Goal: Information Seeking & Learning: Learn about a topic

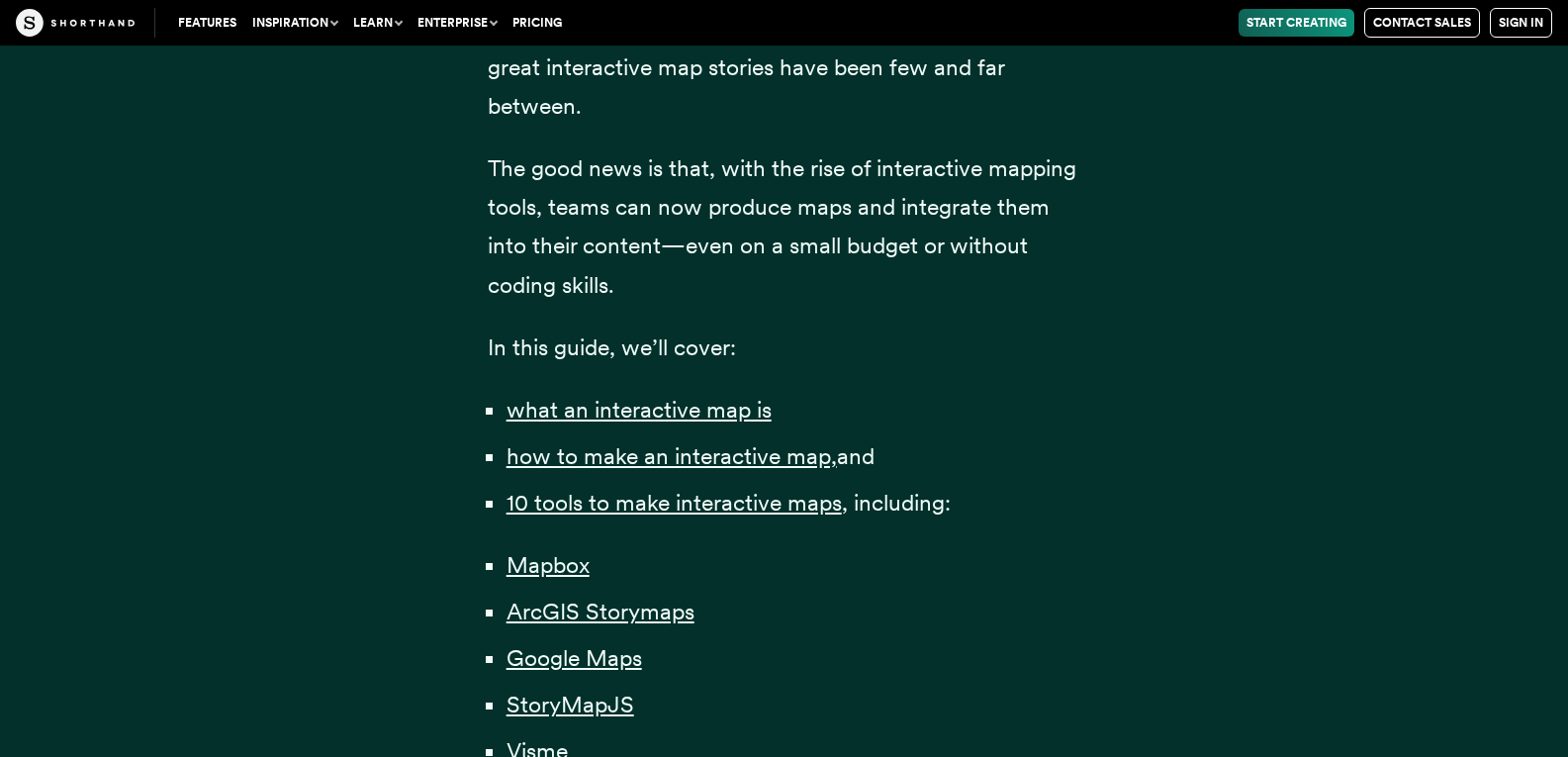
scroll to position [1089, 0]
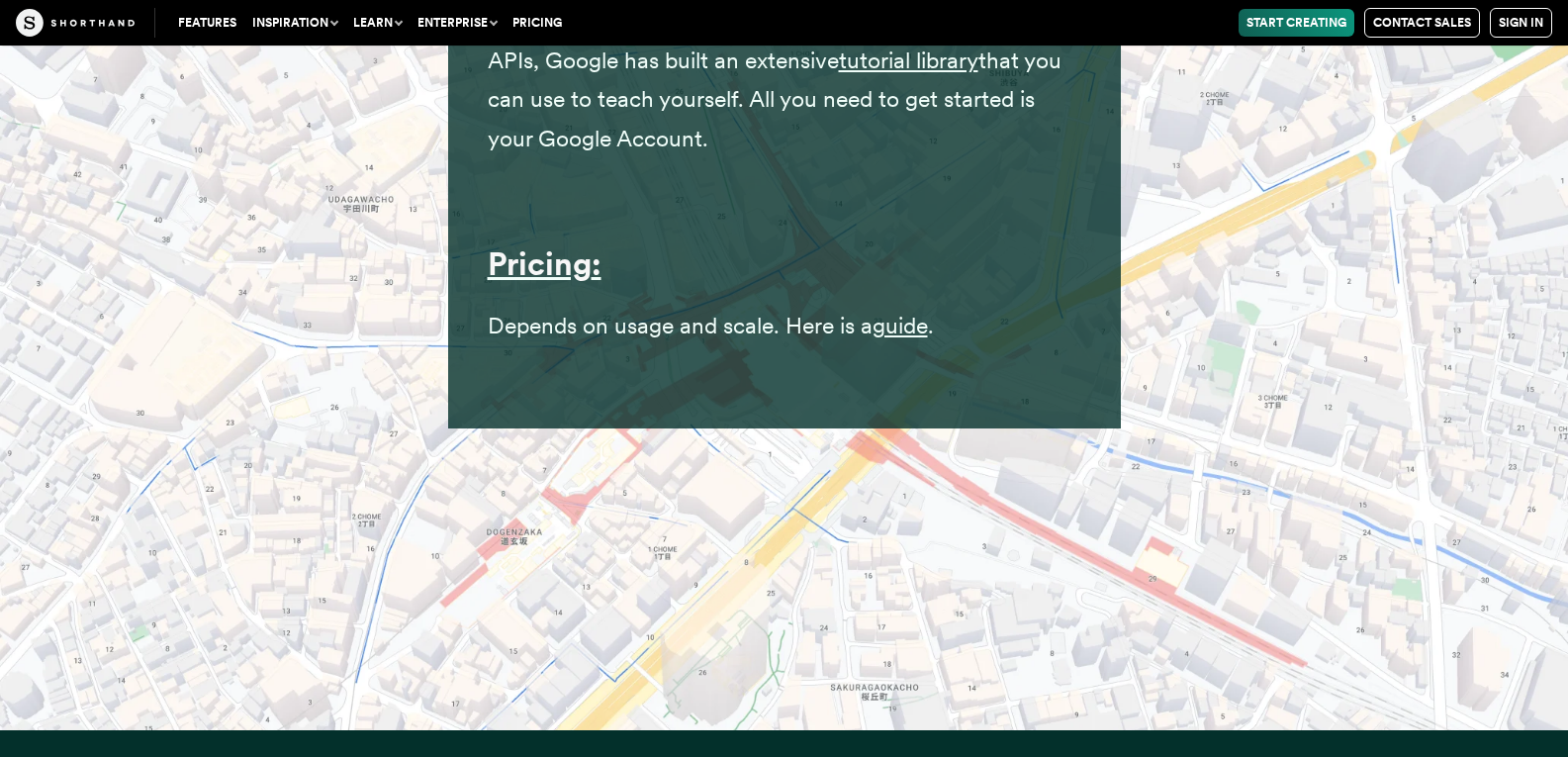
scroll to position [20107, 0]
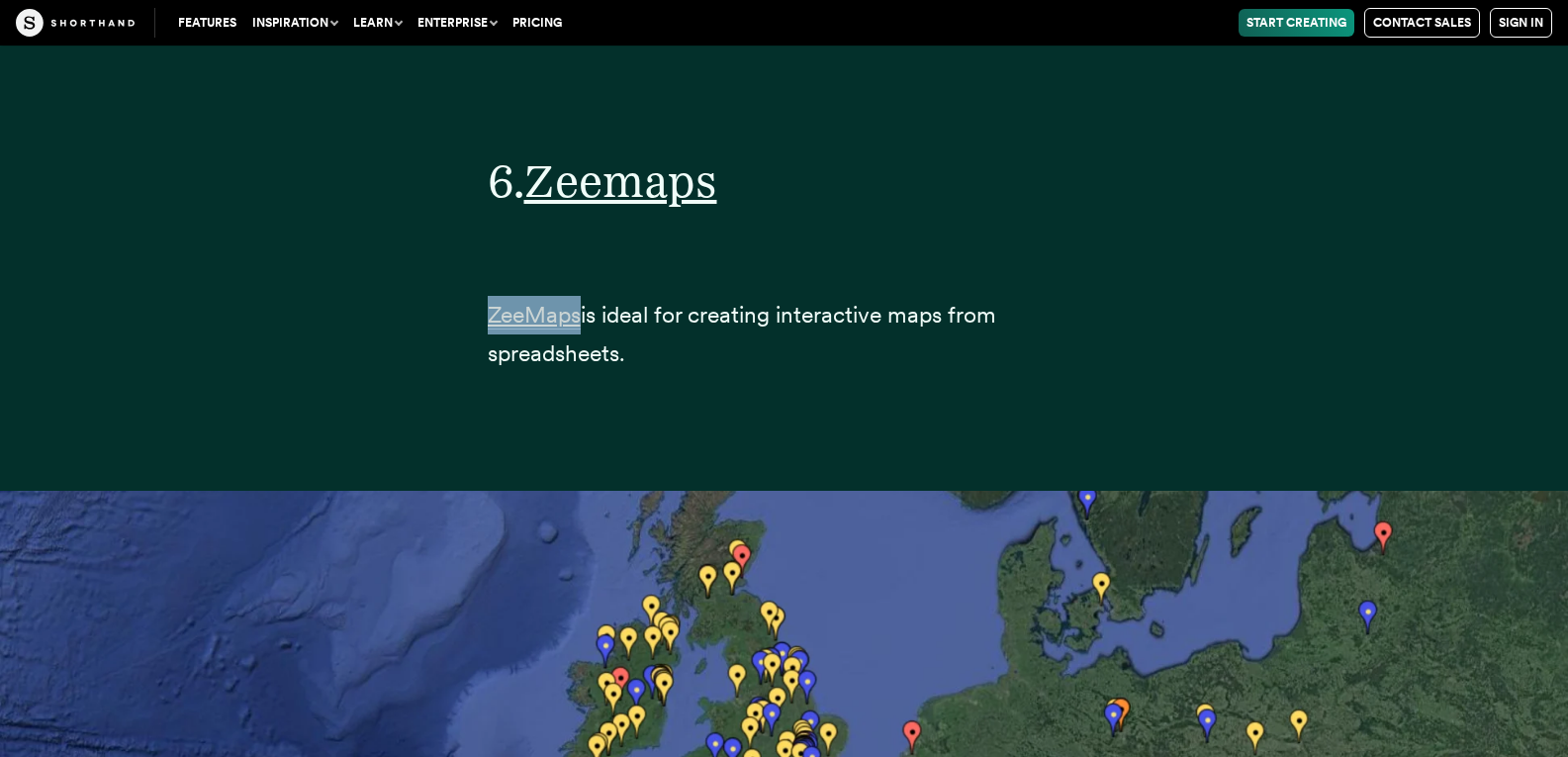
drag, startPoint x: 584, startPoint y: 281, endPoint x: 488, endPoint y: 281, distance: 96.0
click at [488, 296] on p "ZeeMaps is ideal for creating interactive maps from spreadsheets." at bounding box center [784, 334] width 594 height 77
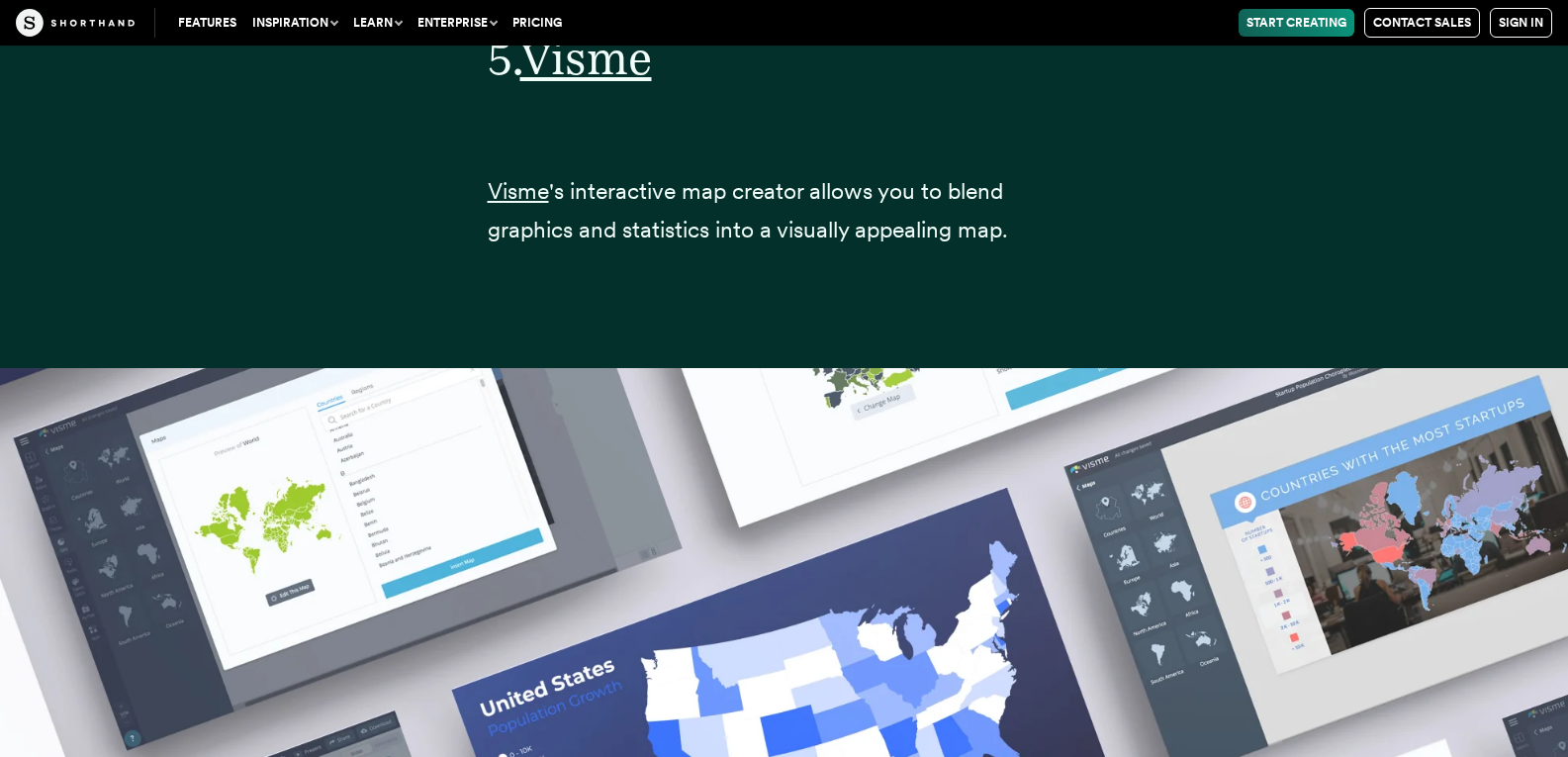
scroll to position [25212, 0]
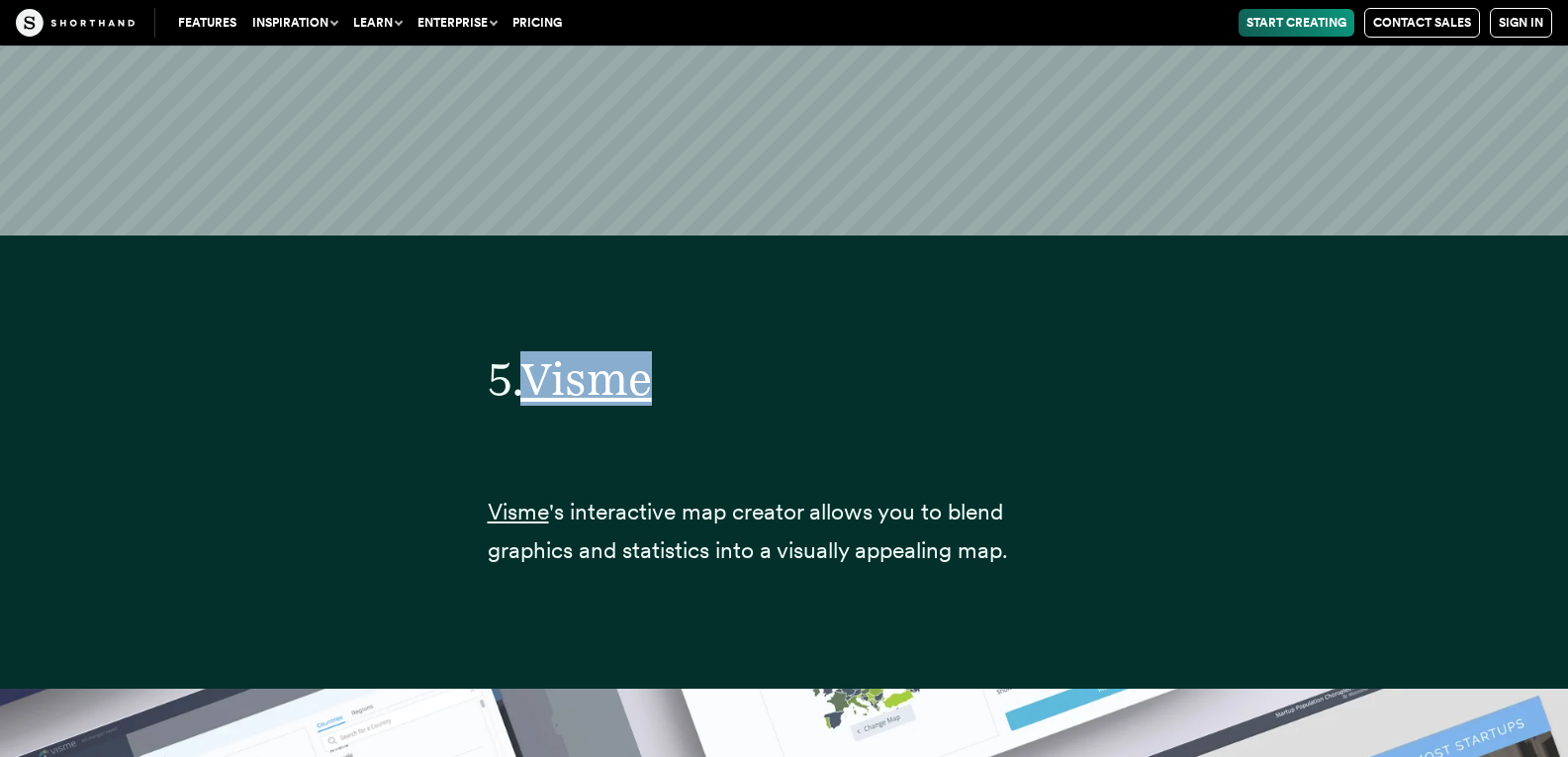
drag, startPoint x: 703, startPoint y: 351, endPoint x: 533, endPoint y: 342, distance: 170.2
click at [533, 352] on h2 "5. Visme" at bounding box center [784, 378] width 594 height 55
drag, startPoint x: 477, startPoint y: 474, endPoint x: 548, endPoint y: 469, distance: 71.2
click at [548, 469] on div "5. Visme Visme 's interactive map creator allows you to blend graphics and stat…" at bounding box center [784, 462] width 673 height 452
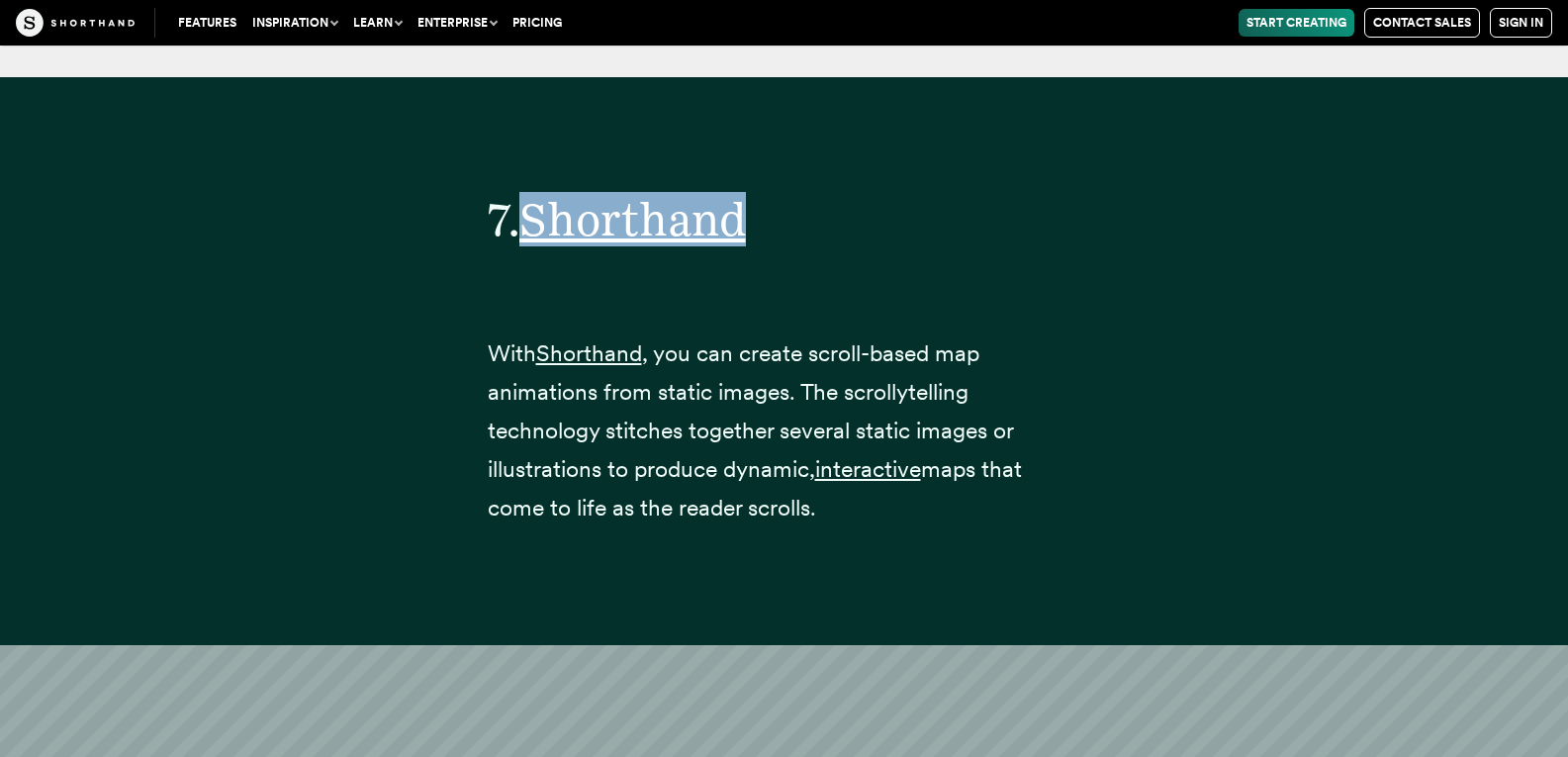
drag, startPoint x: 779, startPoint y: 139, endPoint x: 529, endPoint y: 152, distance: 250.3
click at [529, 192] on h2 "7. Shorthand" at bounding box center [784, 219] width 594 height 55
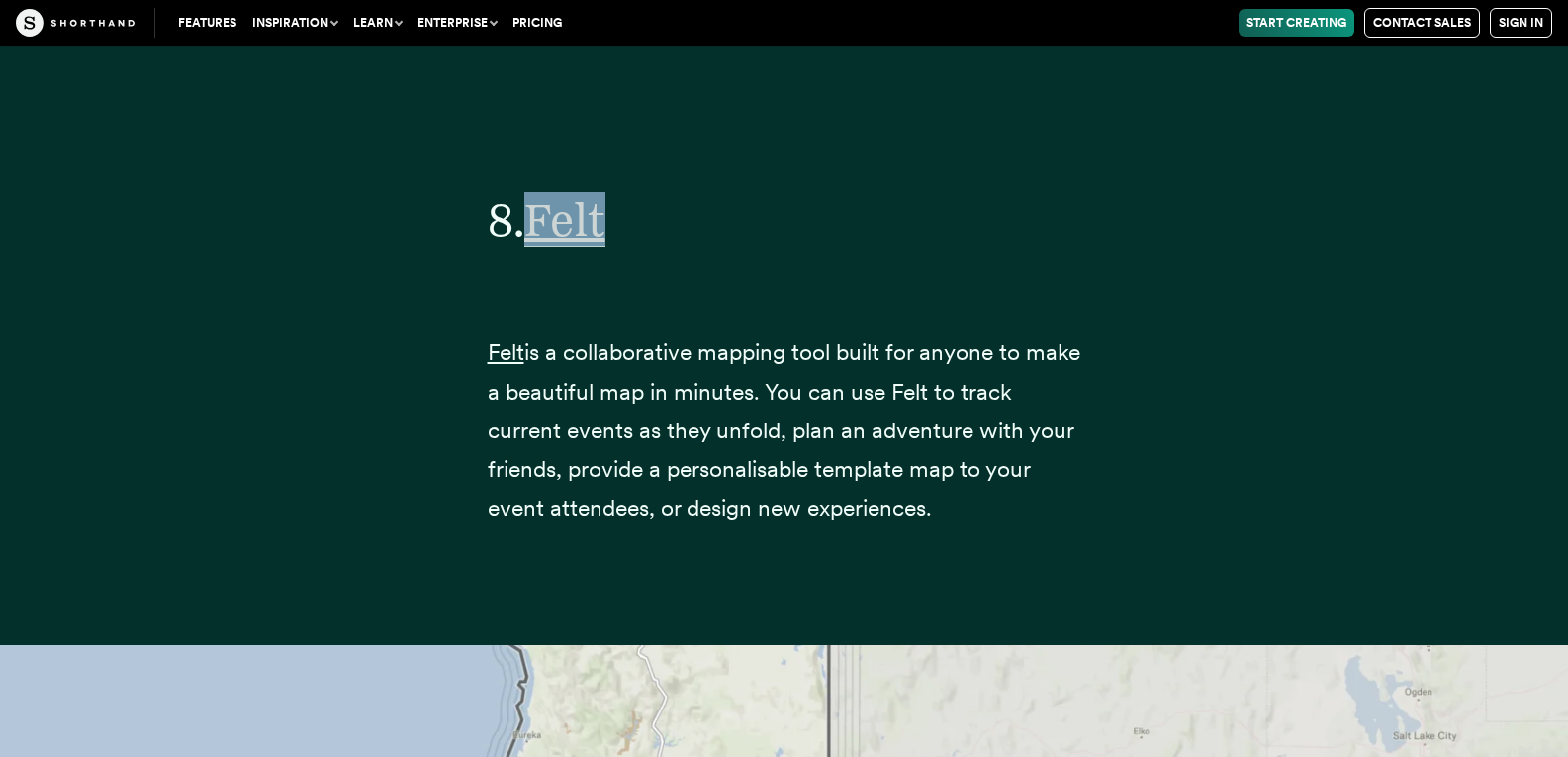
drag, startPoint x: 665, startPoint y: 134, endPoint x: 541, endPoint y: 142, distance: 124.3
click at [541, 192] on h2 "8. Felt" at bounding box center [784, 219] width 594 height 55
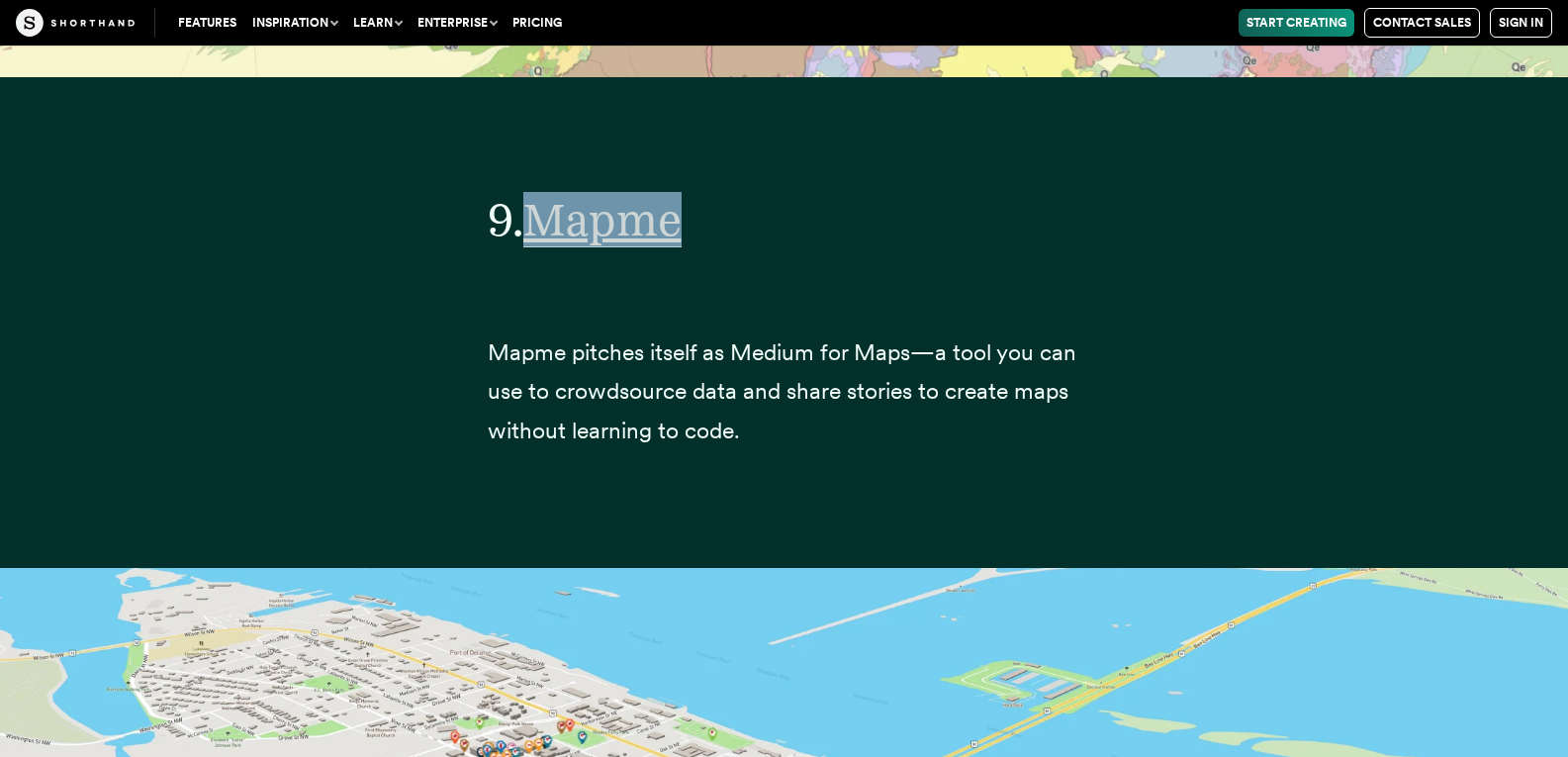
drag, startPoint x: 737, startPoint y: 140, endPoint x: 538, endPoint y: 146, distance: 199.1
click at [538, 192] on h2 "9. Mapme" at bounding box center [784, 219] width 594 height 55
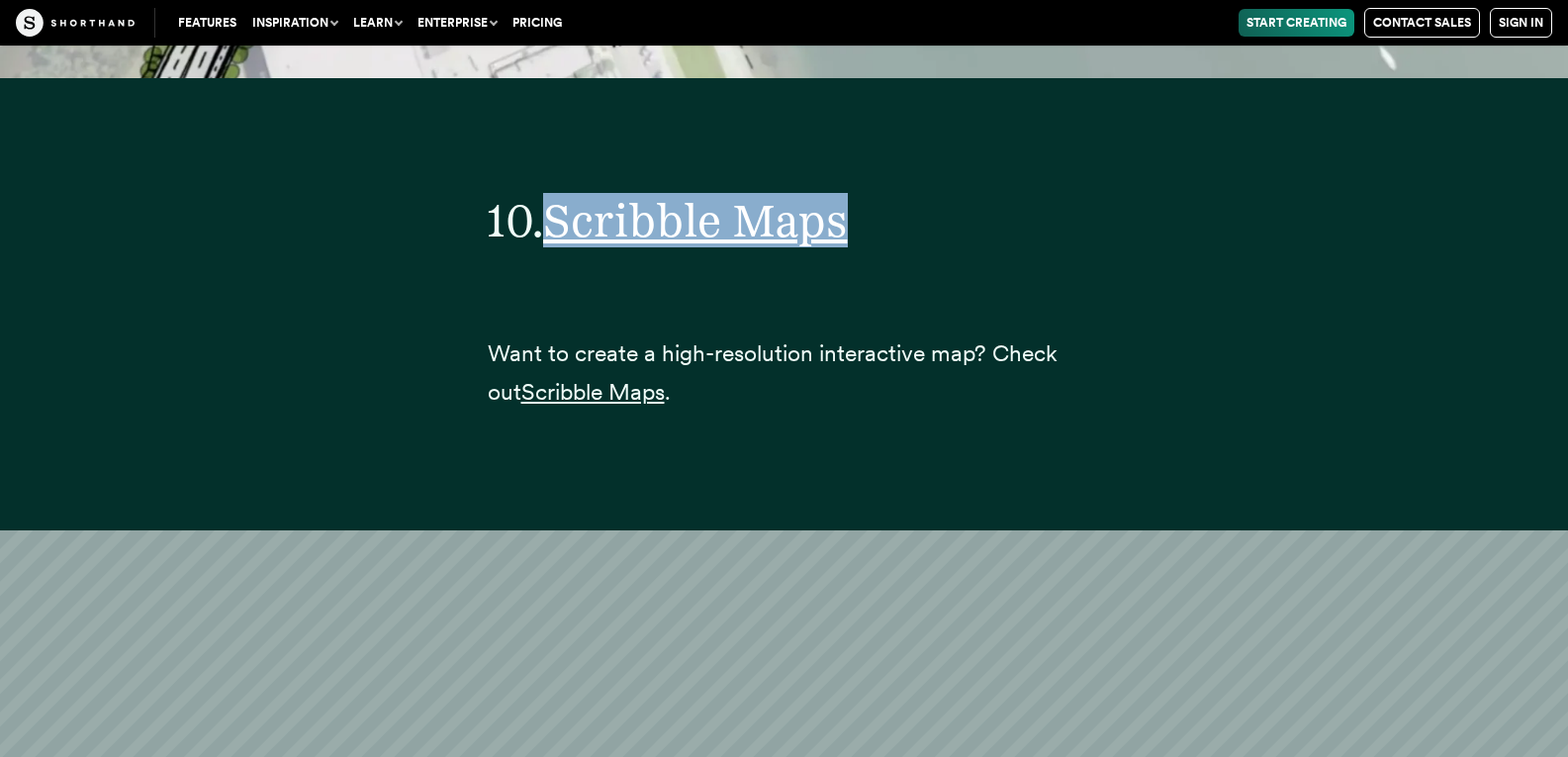
drag, startPoint x: 882, startPoint y: 154, endPoint x: 548, endPoint y: 154, distance: 334.0
click at [548, 193] on h2 "10. Scribble Maps" at bounding box center [784, 220] width 594 height 55
drag, startPoint x: 1031, startPoint y: 160, endPoint x: 970, endPoint y: 153, distance: 61.4
click at [1030, 193] on h2 "10. Scribble Maps" at bounding box center [784, 220] width 594 height 55
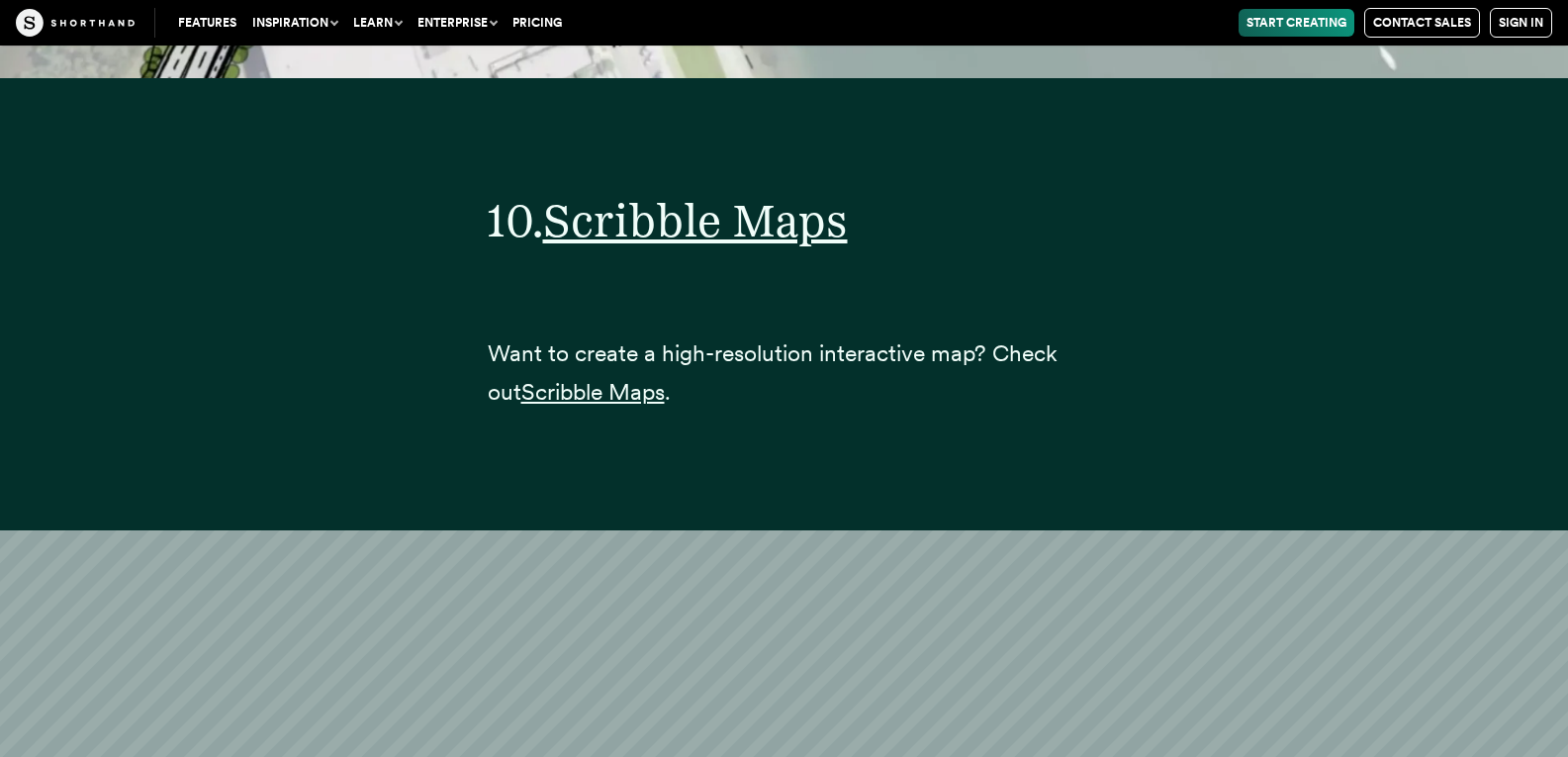
drag, startPoint x: 665, startPoint y: 152, endPoint x: 559, endPoint y: 356, distance: 229.9
click at [559, 356] on div "10. Scribble Maps Want to create a high-resolution interactive map? Check out S…" at bounding box center [784, 293] width 594 height 368
drag, startPoint x: 692, startPoint y: 316, endPoint x: 527, endPoint y: 316, distance: 165.0
click at [527, 335] on p "Want to create a high-resolution interactive map? Check out Scribble Maps ." at bounding box center [784, 373] width 594 height 77
